Goal: Navigation & Orientation: Find specific page/section

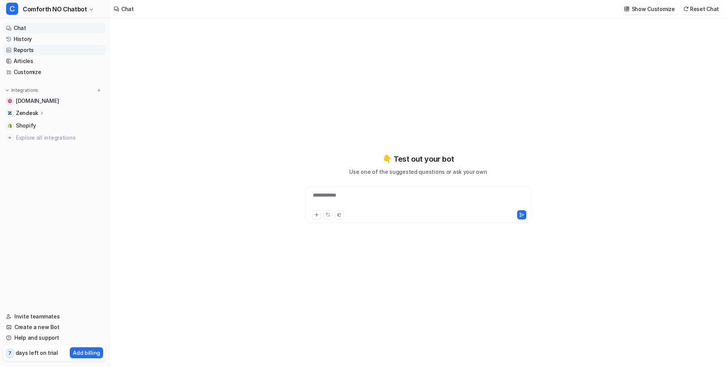
type textarea "**********"
click at [48, 43] on link "History" at bounding box center [54, 39] width 103 height 11
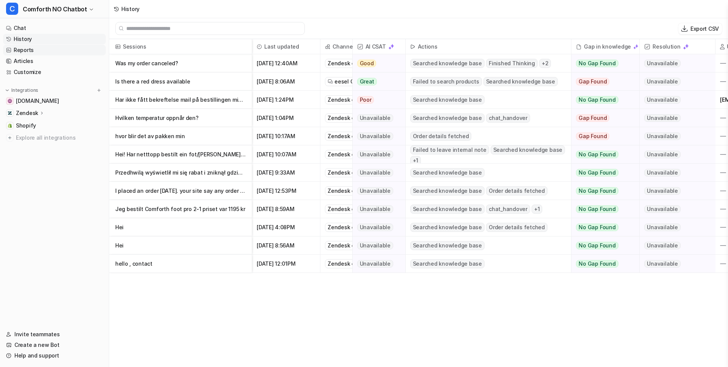
click at [52, 52] on link "Reports" at bounding box center [54, 50] width 103 height 11
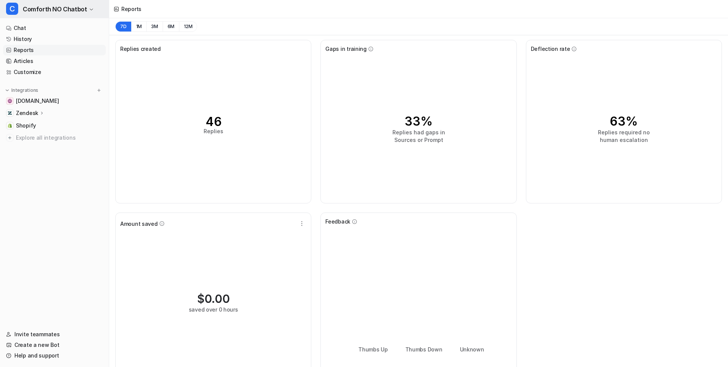
click at [62, 9] on span "Comforth NO Chatbot" at bounding box center [55, 9] width 64 height 11
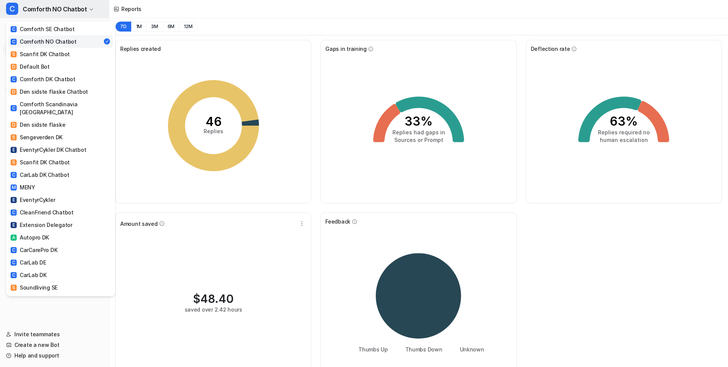
click at [67, 9] on span "Comforth NO Chatbot" at bounding box center [55, 9] width 64 height 11
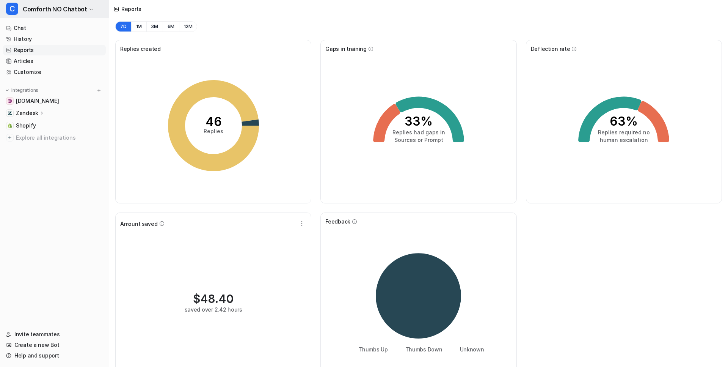
click at [69, 6] on span "Comforth NO Chatbot" at bounding box center [55, 9] width 64 height 11
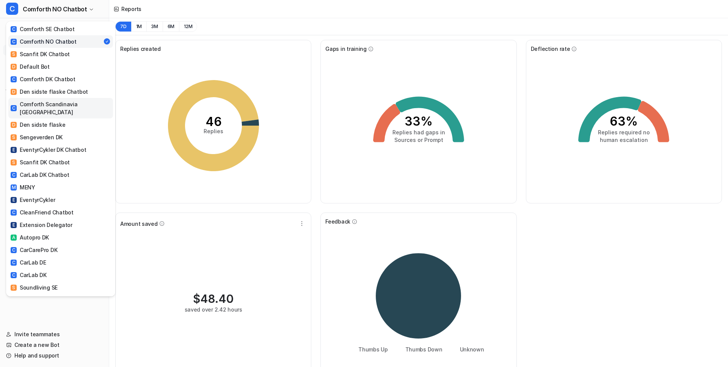
click at [58, 108] on div "C Comforth Scandinavia [GEOGRAPHIC_DATA]" at bounding box center [61, 108] width 100 height 16
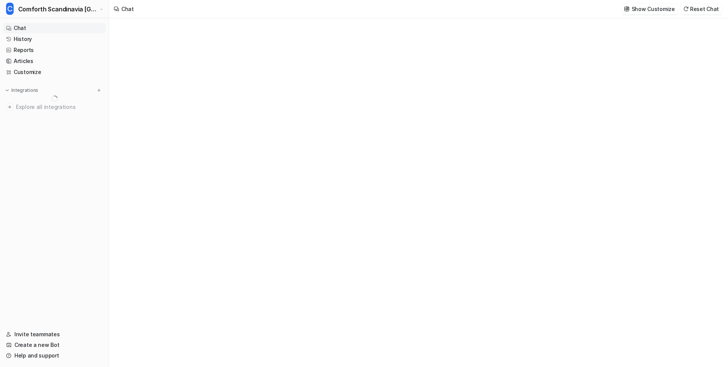
type textarea "**********"
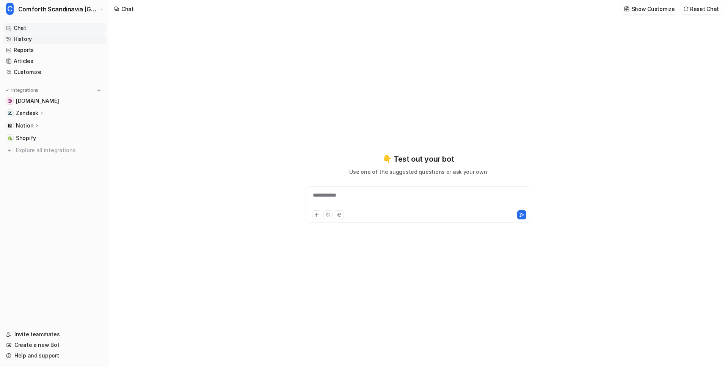
click at [39, 39] on link "History" at bounding box center [54, 39] width 103 height 11
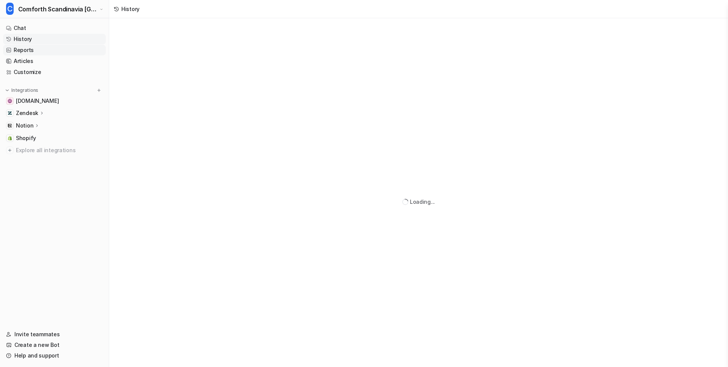
click at [81, 50] on link "Reports" at bounding box center [54, 50] width 103 height 11
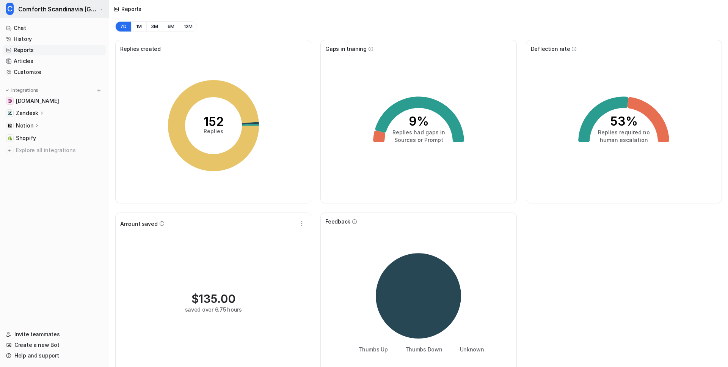
click at [56, 11] on span "Comforth Scandinavia [GEOGRAPHIC_DATA]" at bounding box center [58, 9] width 80 height 11
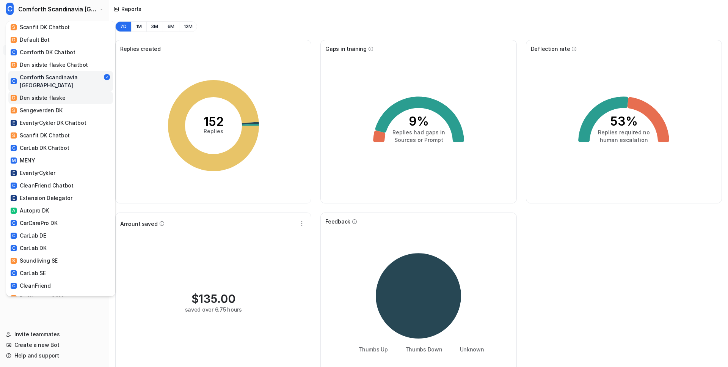
scroll to position [36, 0]
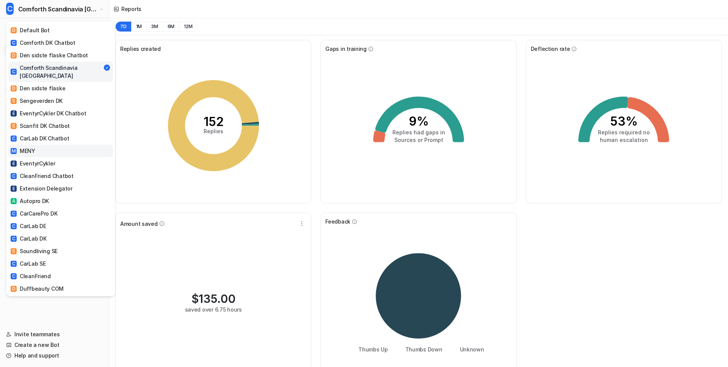
click at [45, 144] on link "M MENY" at bounding box center [60, 150] width 105 height 13
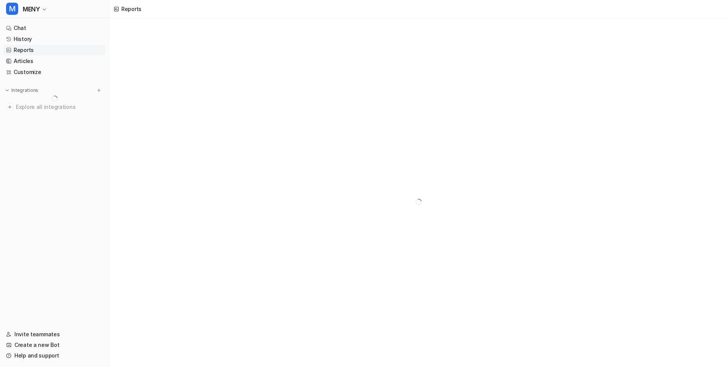
click at [33, 50] on link "Reports" at bounding box center [54, 50] width 103 height 11
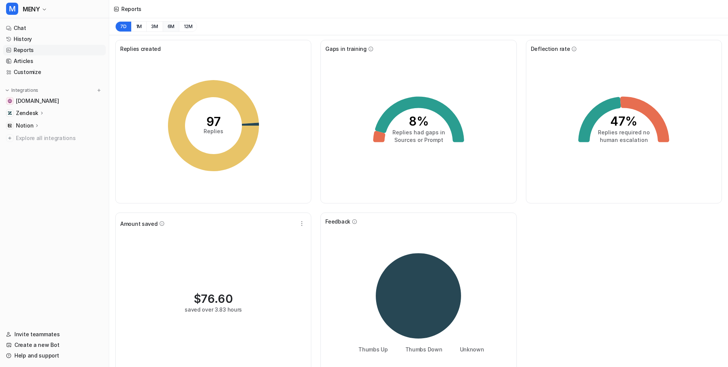
click at [166, 29] on button "6M" at bounding box center [171, 26] width 17 height 11
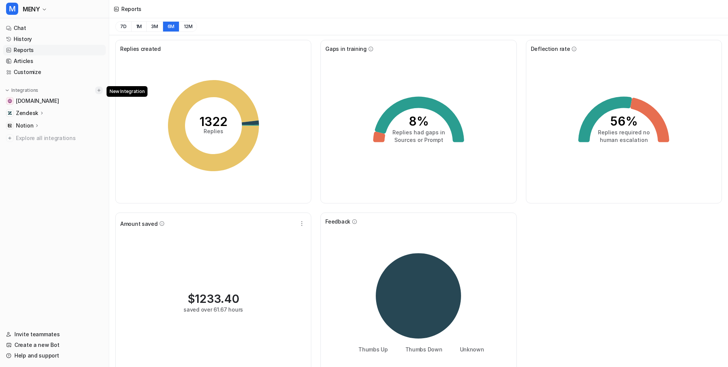
click at [100, 92] on img at bounding box center [98, 90] width 5 height 5
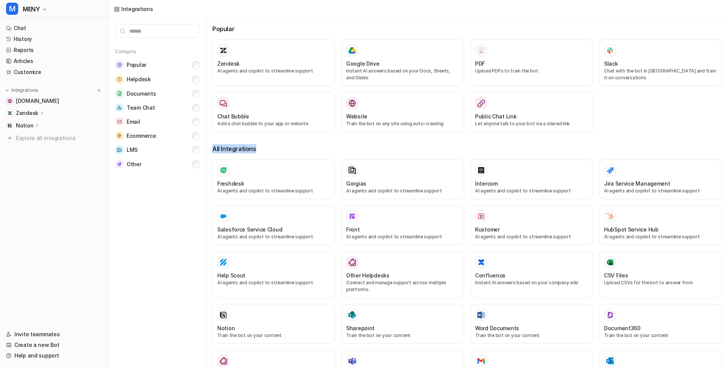
drag, startPoint x: 232, startPoint y: 144, endPoint x: 220, endPoint y: 143, distance: 11.9
click at [218, 138] on div "Popular Zendesk AI agents and copilot to streamline support Google Drive Instan…" at bounding box center [467, 308] width 510 height 580
click at [220, 143] on div "Popular Zendesk AI agents and copilot to streamline support Google Drive Instan…" at bounding box center [467, 308] width 510 height 580
click at [223, 149] on h3 "All Integrations" at bounding box center [467, 148] width 510 height 9
